Goal: Obtain resource: Download file/media

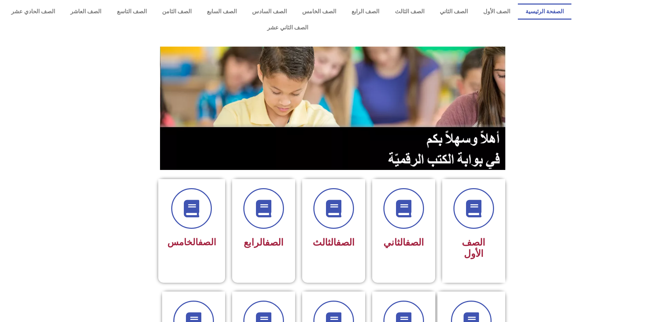
scroll to position [245, 0]
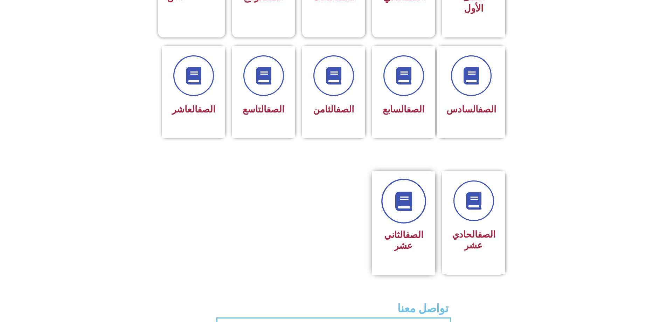
click at [395, 192] on link at bounding box center [403, 201] width 45 height 45
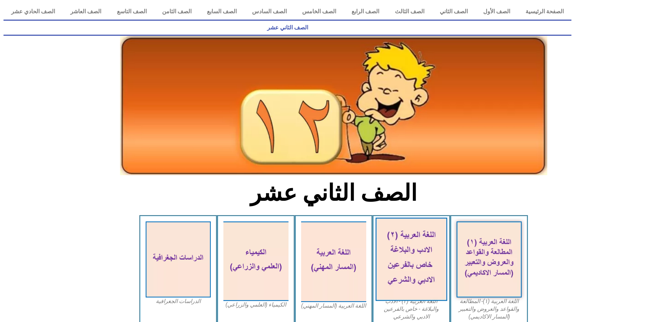
scroll to position [35, 0]
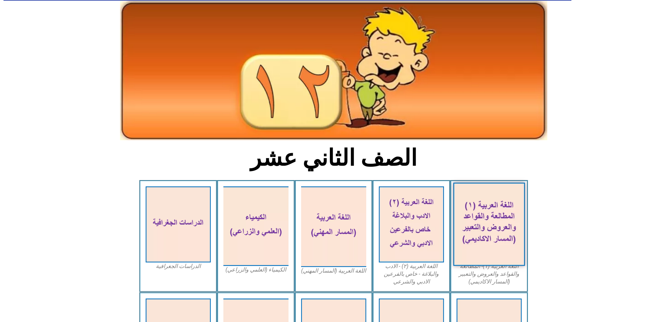
click at [494, 196] on img at bounding box center [489, 223] width 72 height 83
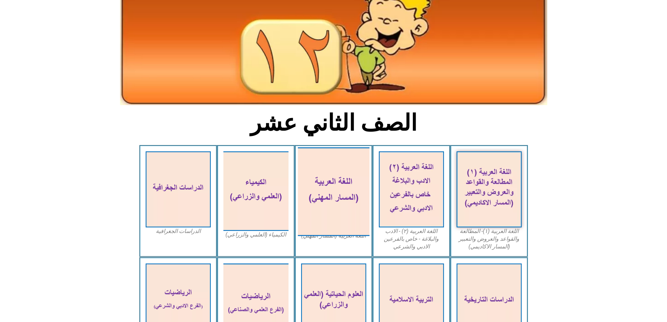
scroll to position [140, 0]
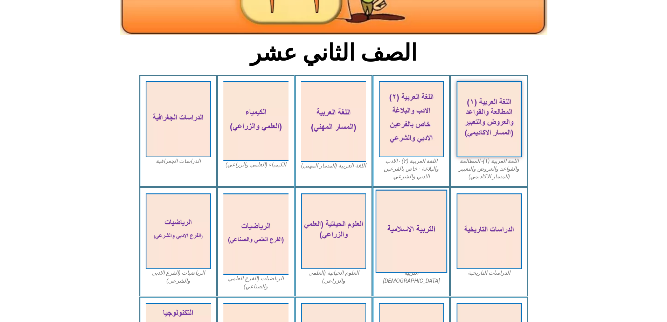
click at [414, 194] on img at bounding box center [411, 230] width 72 height 83
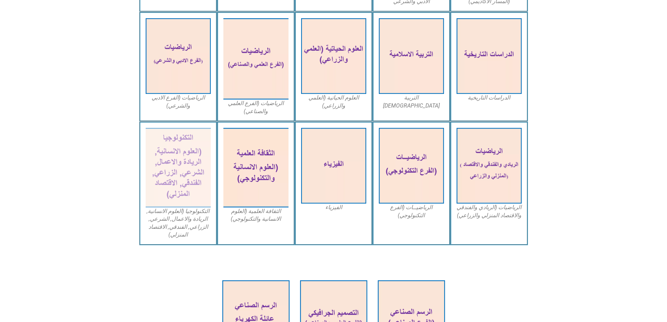
scroll to position [385, 0]
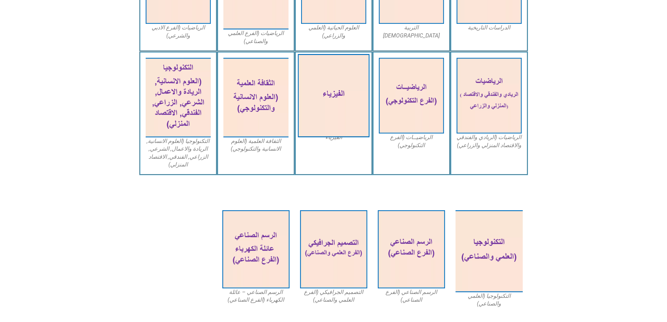
click at [327, 100] on img at bounding box center [334, 95] width 72 height 83
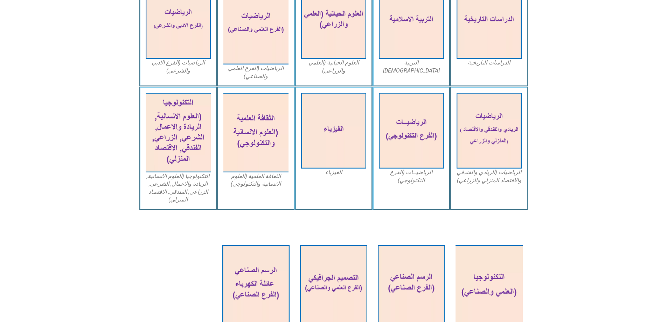
scroll to position [280, 0]
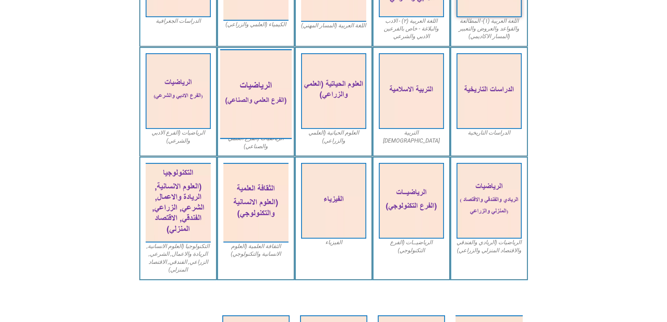
click at [272, 84] on img at bounding box center [256, 94] width 72 height 90
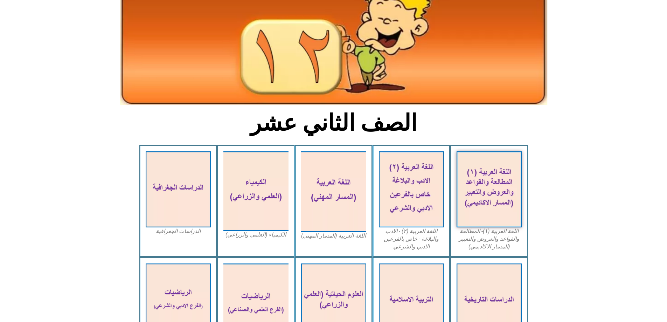
scroll to position [105, 0]
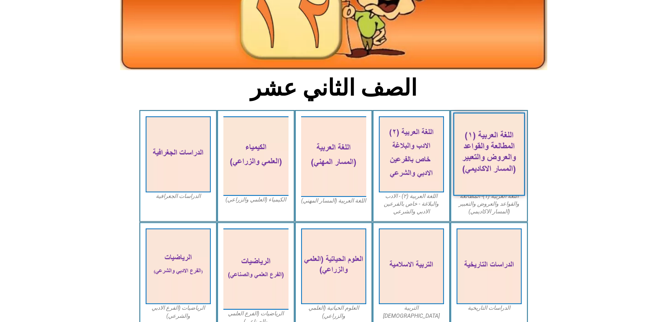
click at [508, 142] on img at bounding box center [489, 153] width 72 height 83
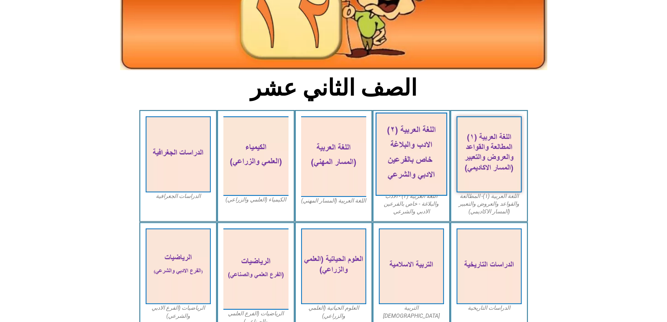
click at [421, 132] on img at bounding box center [411, 153] width 72 height 83
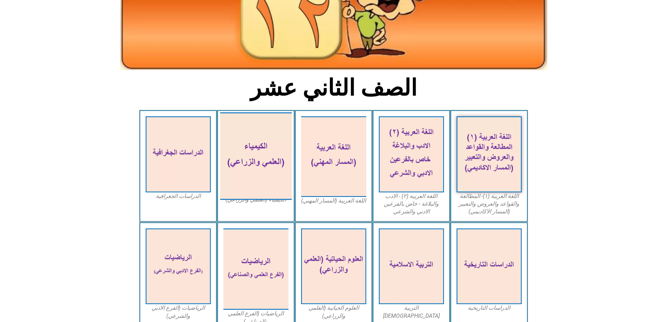
click at [256, 146] on img at bounding box center [256, 156] width 72 height 88
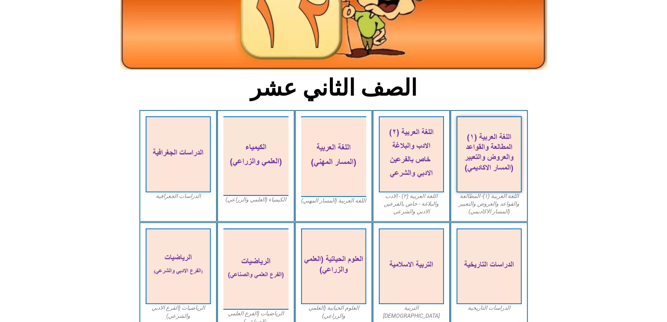
scroll to position [140, 0]
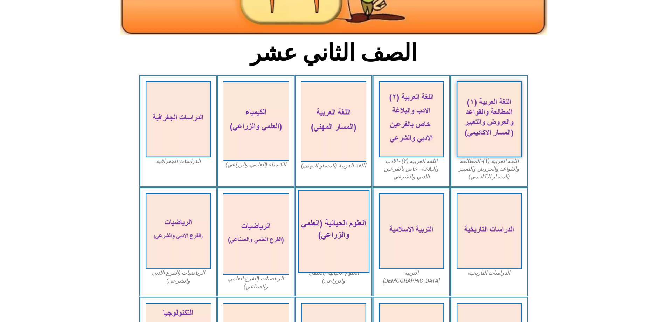
click at [323, 196] on img at bounding box center [334, 230] width 72 height 83
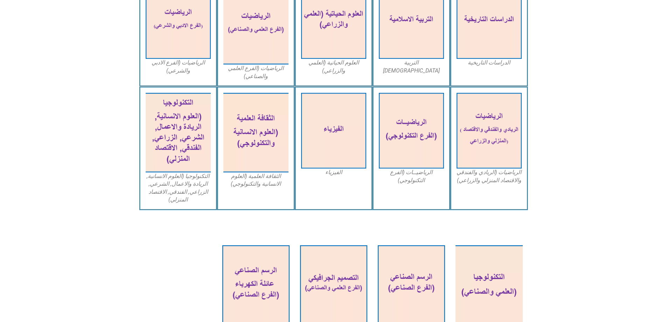
scroll to position [390, 0]
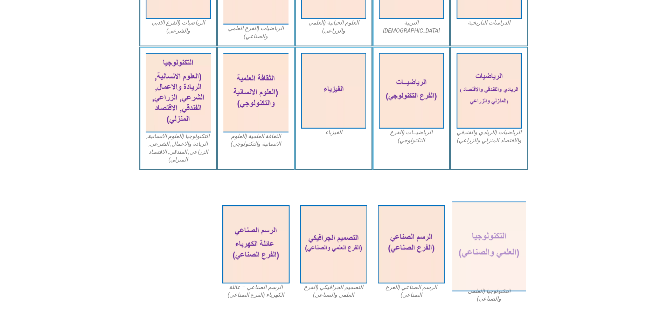
click at [506, 219] on img at bounding box center [489, 246] width 74 height 90
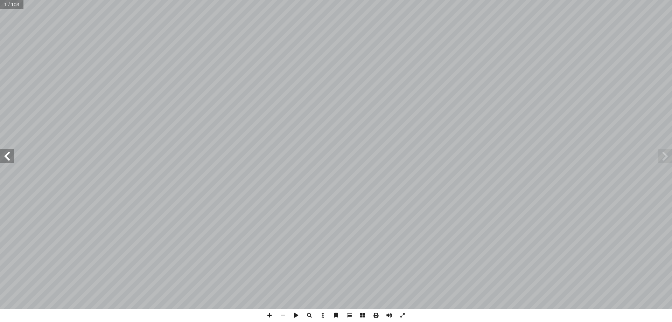
drag, startPoint x: 0, startPoint y: 0, endPoint x: 6, endPoint y: 155, distance: 155.6
click at [6, 155] on span at bounding box center [7, 156] width 14 height 14
click at [376, 316] on span at bounding box center [375, 314] width 13 height 13
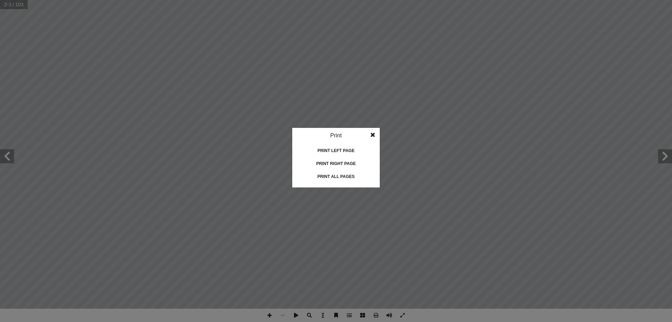
click at [339, 178] on div "Print all pages" at bounding box center [336, 176] width 70 height 11
click at [370, 134] on span at bounding box center [373, 135] width 13 height 14
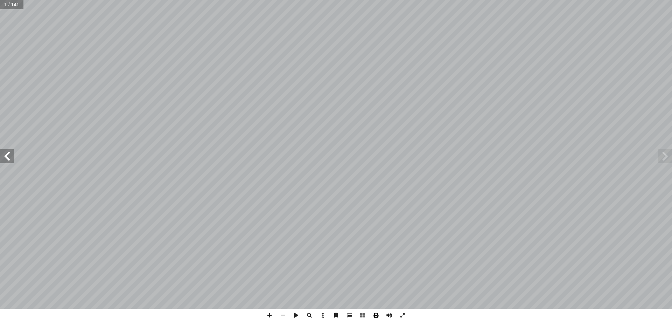
click at [378, 316] on span at bounding box center [375, 314] width 13 height 13
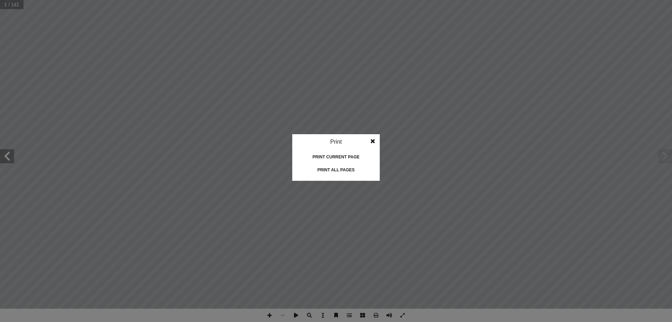
click at [343, 166] on div "Print all pages" at bounding box center [336, 169] width 70 height 11
click at [375, 143] on span at bounding box center [373, 141] width 13 height 14
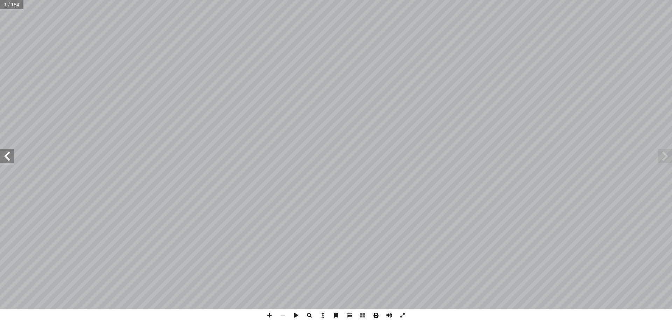
click at [374, 317] on span at bounding box center [375, 314] width 13 height 13
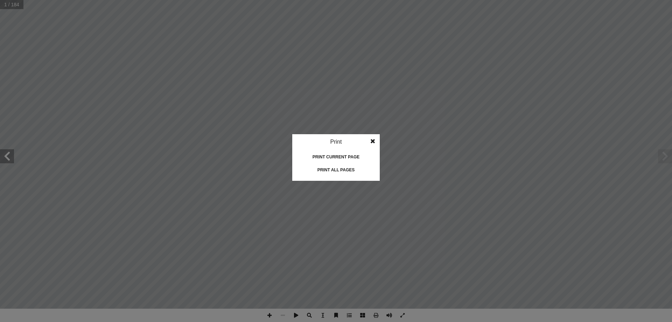
click at [340, 168] on div "Print all pages" at bounding box center [336, 169] width 70 height 11
click at [374, 142] on span at bounding box center [373, 141] width 13 height 14
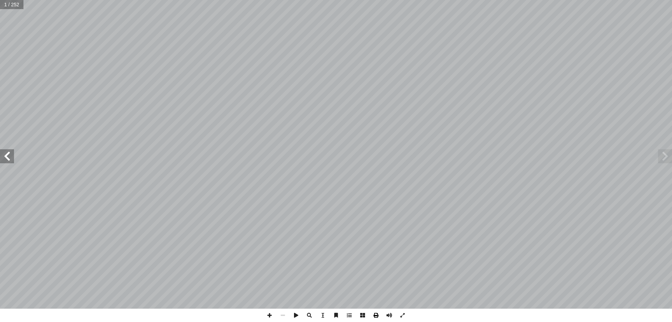
click at [376, 317] on span at bounding box center [375, 314] width 13 height 13
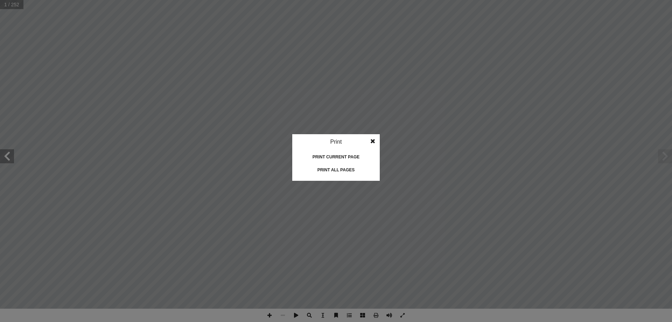
click at [345, 168] on div "Print all pages" at bounding box center [336, 169] width 70 height 11
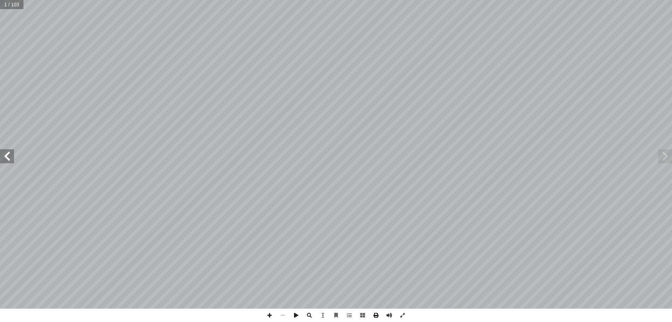
click at [376, 318] on span at bounding box center [375, 314] width 13 height 13
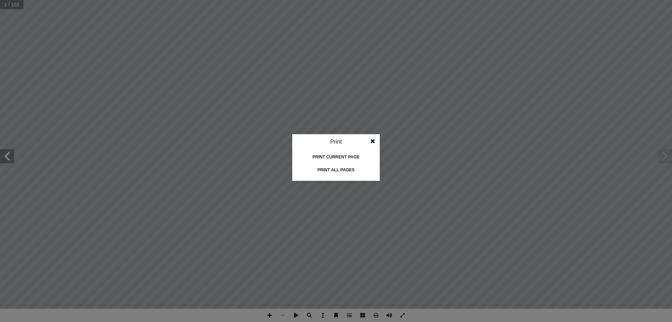
click at [344, 169] on div "Print all pages" at bounding box center [336, 169] width 70 height 11
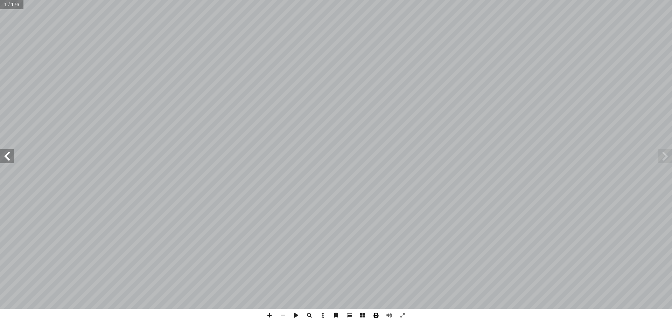
click at [376, 317] on span at bounding box center [375, 314] width 13 height 13
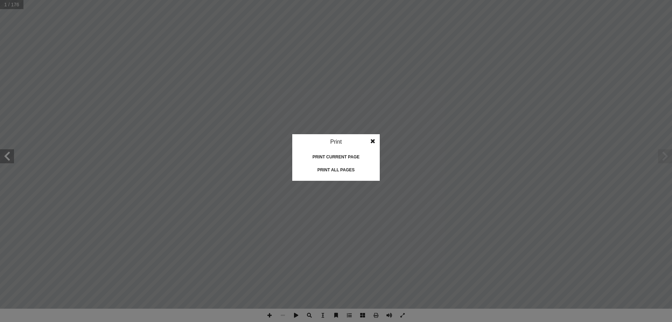
click at [347, 169] on div "Print all pages" at bounding box center [336, 169] width 70 height 11
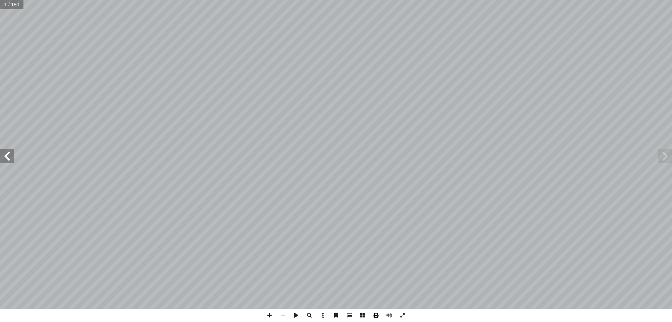
click at [376, 316] on span at bounding box center [375, 314] width 13 height 13
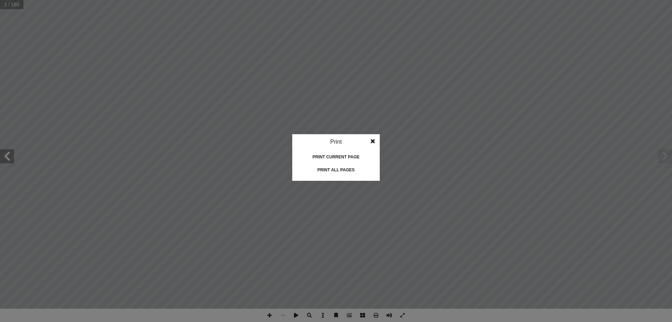
click at [347, 172] on div "Print all pages" at bounding box center [336, 169] width 70 height 11
click at [369, 140] on span at bounding box center [373, 141] width 13 height 14
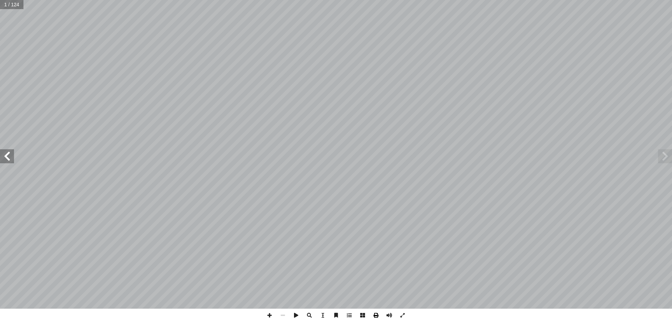
click at [377, 317] on span at bounding box center [375, 314] width 13 height 13
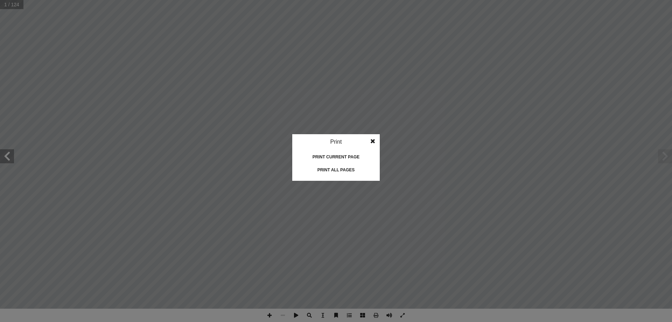
click at [344, 169] on div "Print all pages" at bounding box center [336, 169] width 70 height 11
click at [375, 142] on span at bounding box center [373, 141] width 13 height 14
